Goal: Navigation & Orientation: Find specific page/section

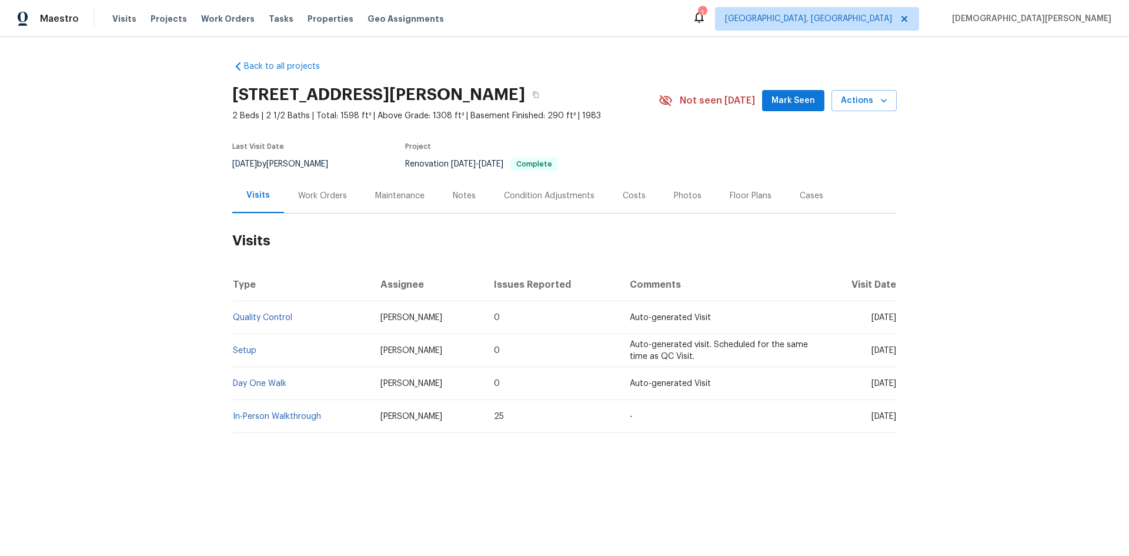
click at [445, 192] on div "Notes" at bounding box center [464, 195] width 51 height 35
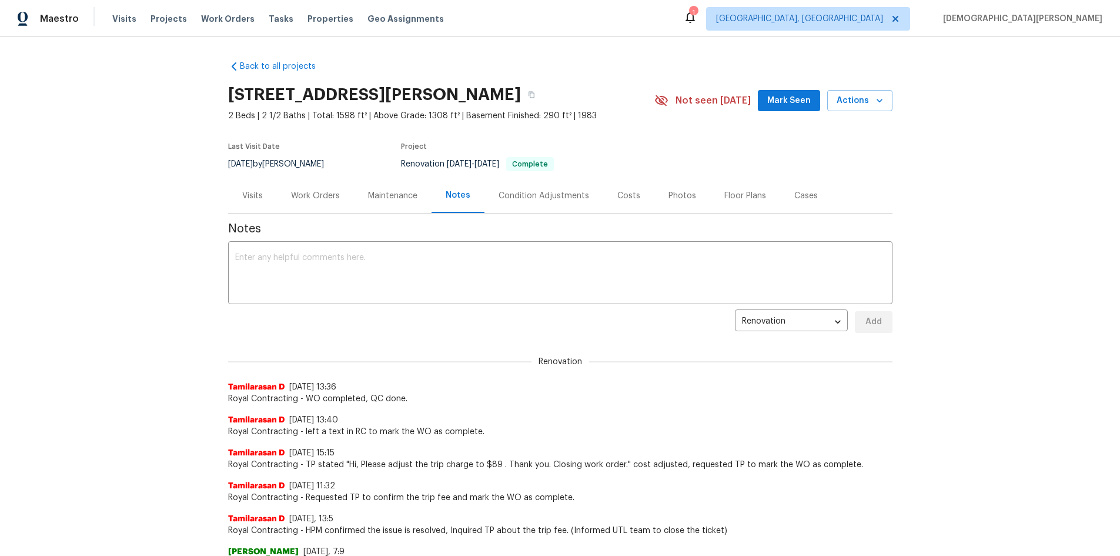
click at [418, 206] on div "Maintenance" at bounding box center [393, 195] width 78 height 35
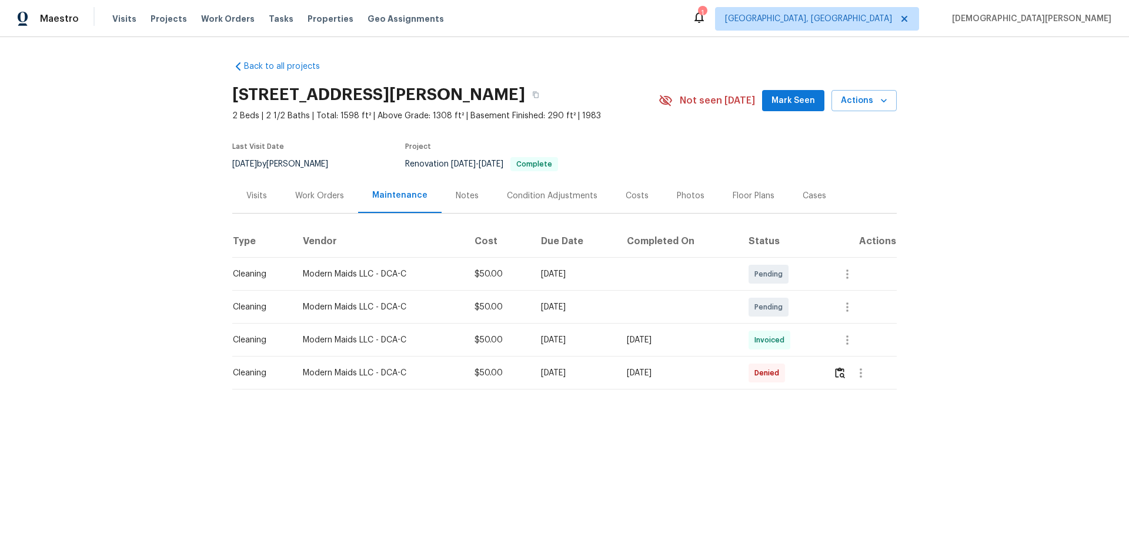
click at [626, 191] on div "Costs" at bounding box center [637, 196] width 23 height 12
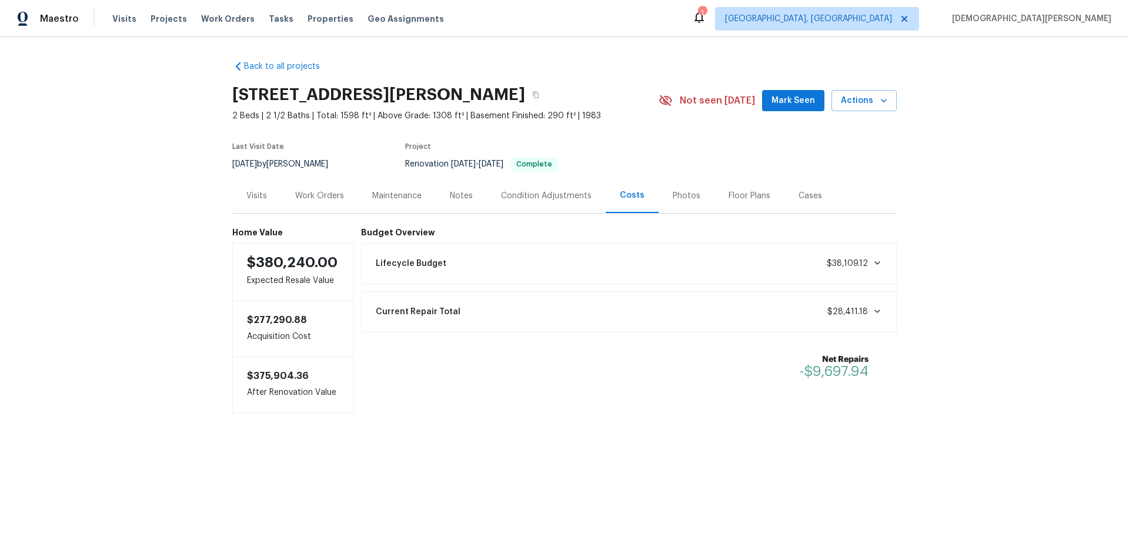
click at [675, 197] on div "Photos" at bounding box center [687, 196] width 28 height 12
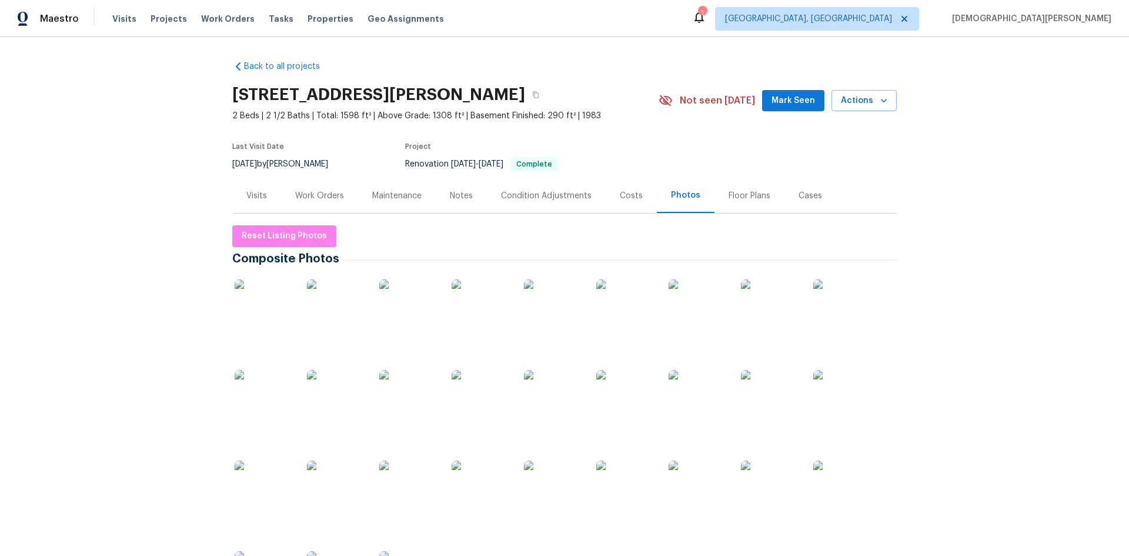
click at [715, 191] on div "Floor Plans" at bounding box center [750, 195] width 70 height 35
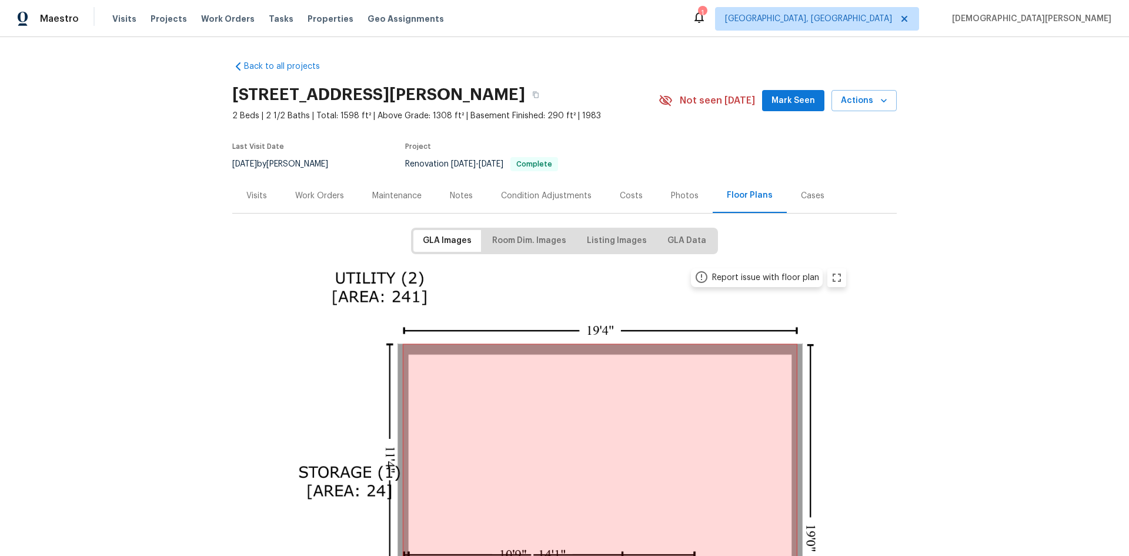
click at [790, 188] on div "Cases" at bounding box center [813, 195] width 52 height 35
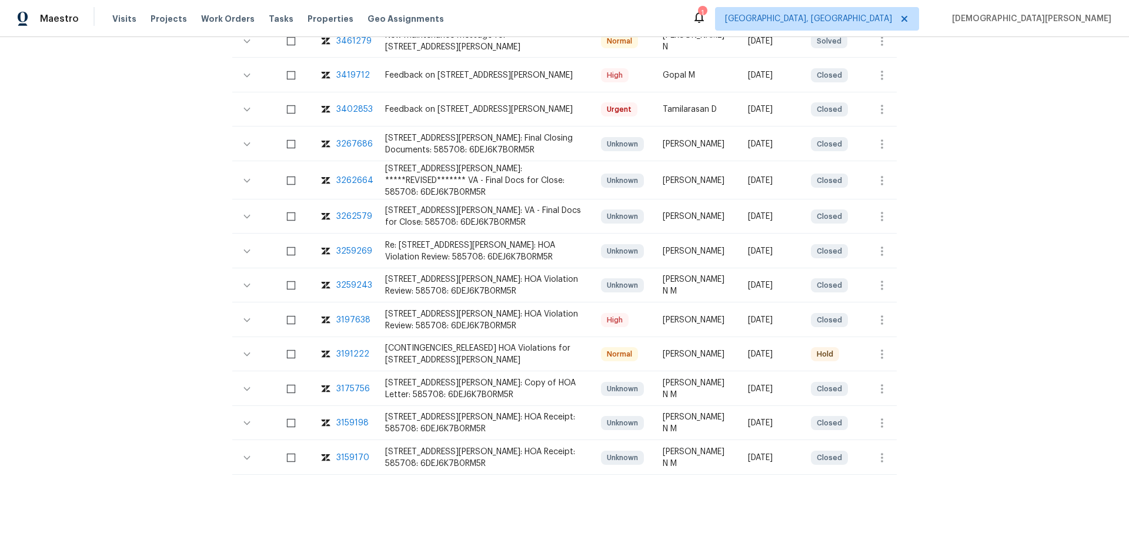
scroll to position [41, 0]
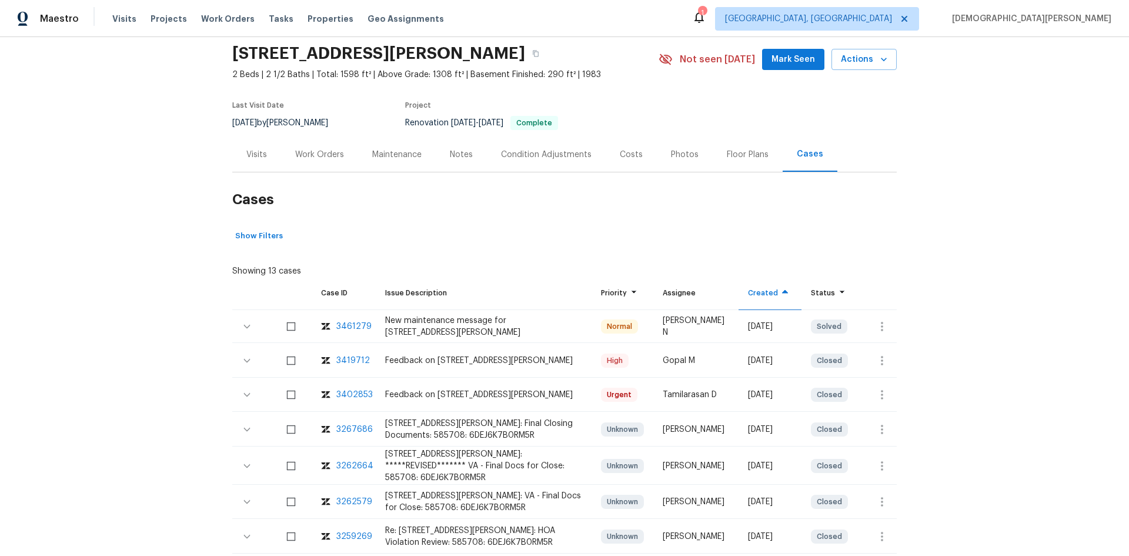
click at [262, 152] on div "Visits" at bounding box center [256, 154] width 49 height 35
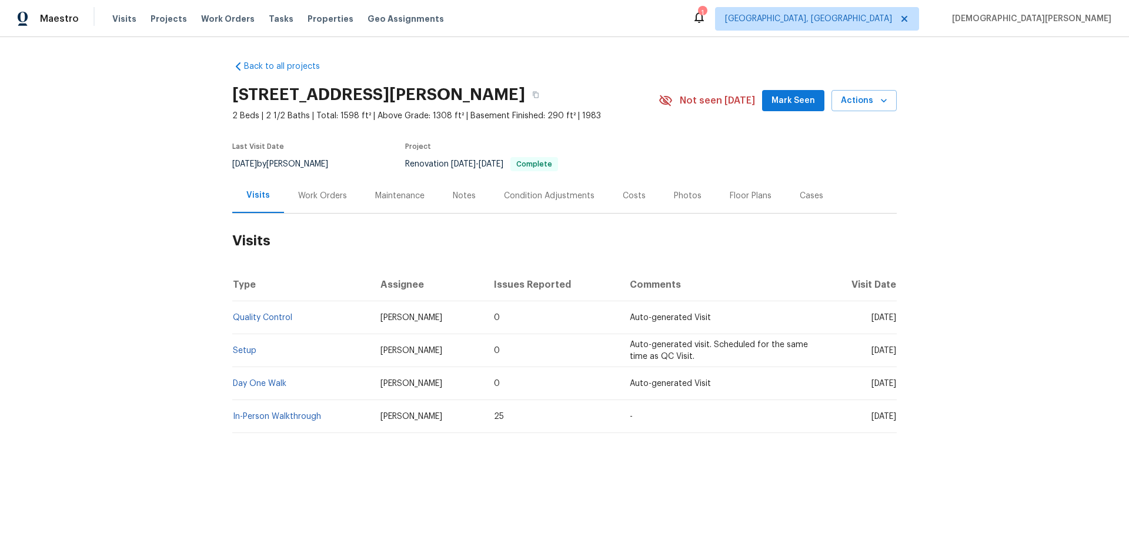
click at [261, 153] on div "Last Visit Date" at bounding box center [287, 150] width 110 height 14
click at [240, 358] on td "Setup" at bounding box center [301, 350] width 139 height 33
click at [242, 353] on link "Setup" at bounding box center [245, 350] width 24 height 8
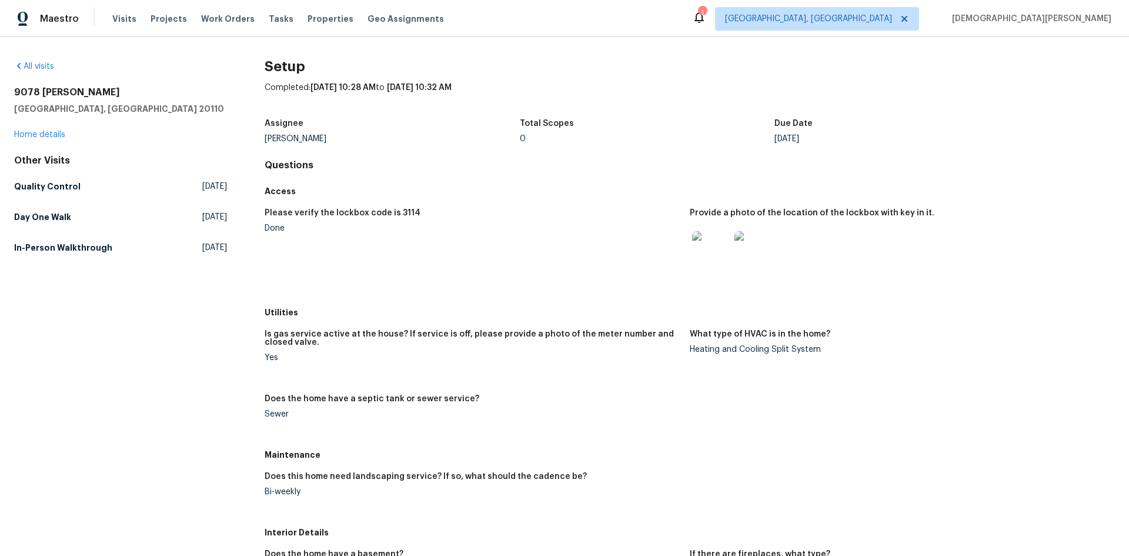
drag, startPoint x: 379, startPoint y: 339, endPoint x: 794, endPoint y: 256, distance: 422.7
drag, startPoint x: 794, startPoint y: 256, endPoint x: 812, endPoint y: 220, distance: 40.5
click at [812, 220] on div "Provide a photo of the location of the lockbox with key in it." at bounding box center [898, 216] width 416 height 15
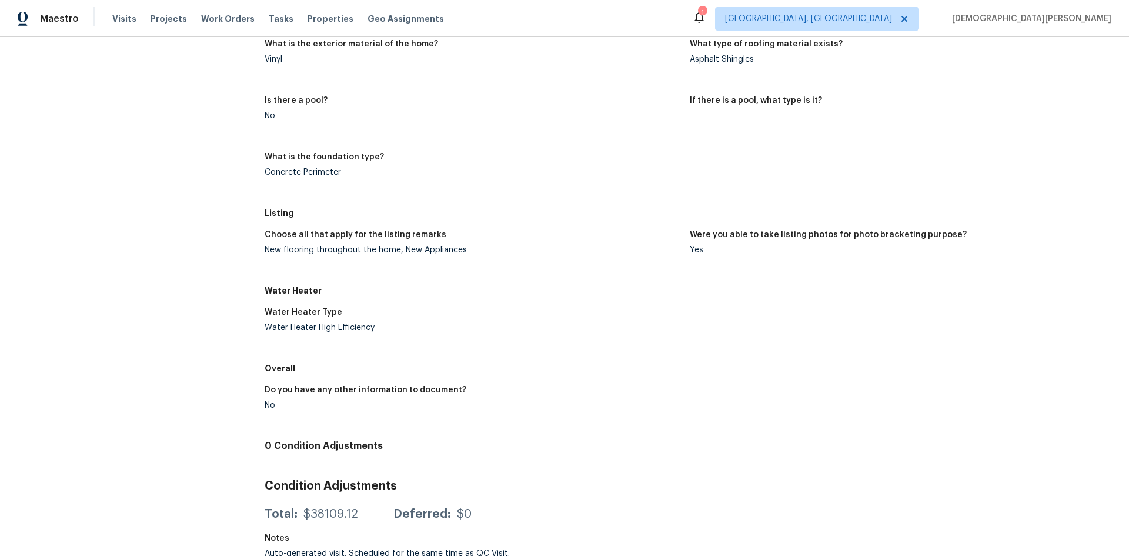
scroll to position [784, 0]
